Goal: Transaction & Acquisition: Purchase product/service

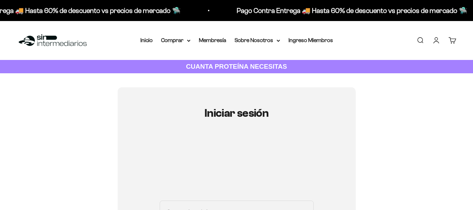
type input "ancasagra@gmail.com"
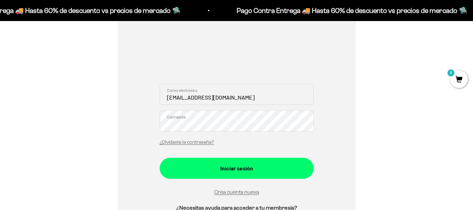
scroll to position [117, 0]
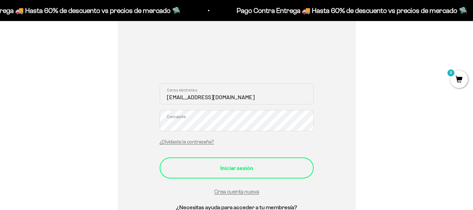
click at [229, 173] on button "Iniciar sesión" at bounding box center [237, 167] width 154 height 21
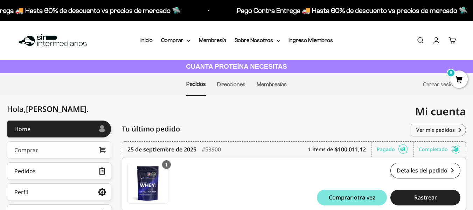
click at [78, 149] on link "Comprar" at bounding box center [59, 150] width 104 height 18
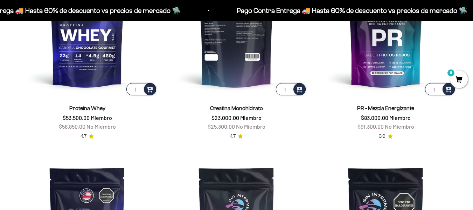
scroll to position [327, 0]
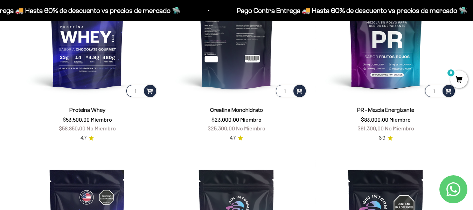
click at [242, 42] on img at bounding box center [236, 27] width 141 height 141
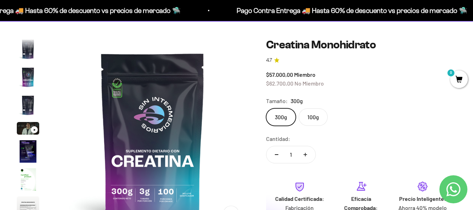
scroll to position [78, 0]
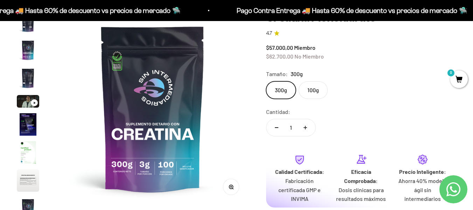
click at [302, 128] on button "Aumentar cantidad" at bounding box center [305, 127] width 20 height 17
type input "2"
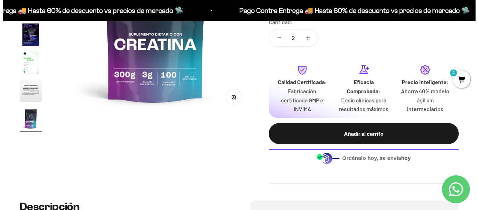
scroll to position [168, 0]
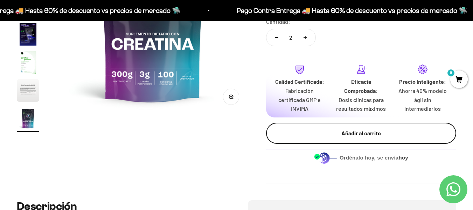
click at [306, 132] on div "Añadir al carrito" at bounding box center [361, 133] width 162 height 9
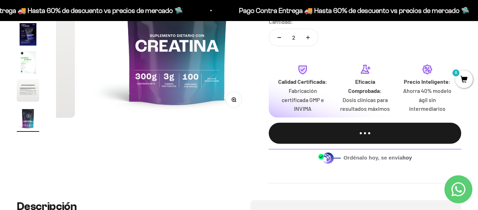
scroll to position [0, 1603]
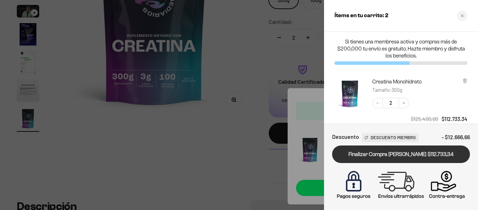
click at [372, 155] on link "Finalizar Compra [PERSON_NAME] $112.733,34" at bounding box center [401, 154] width 138 height 18
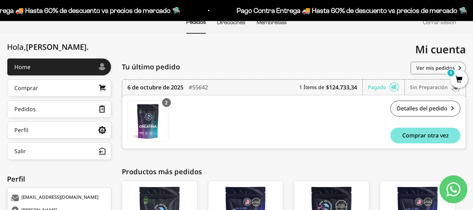
scroll to position [62, 0]
